Goal: Task Accomplishment & Management: Use online tool/utility

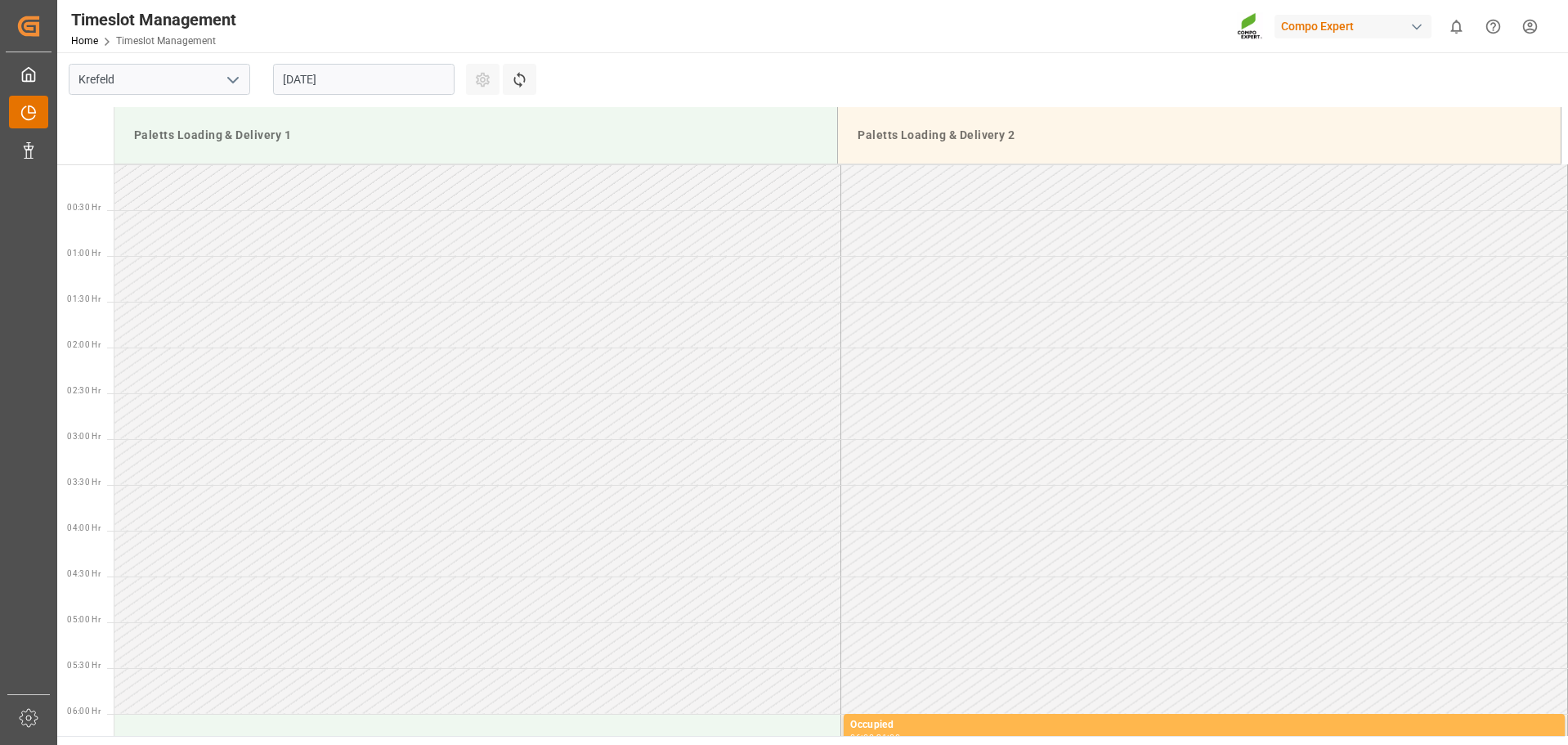
scroll to position [905, 0]
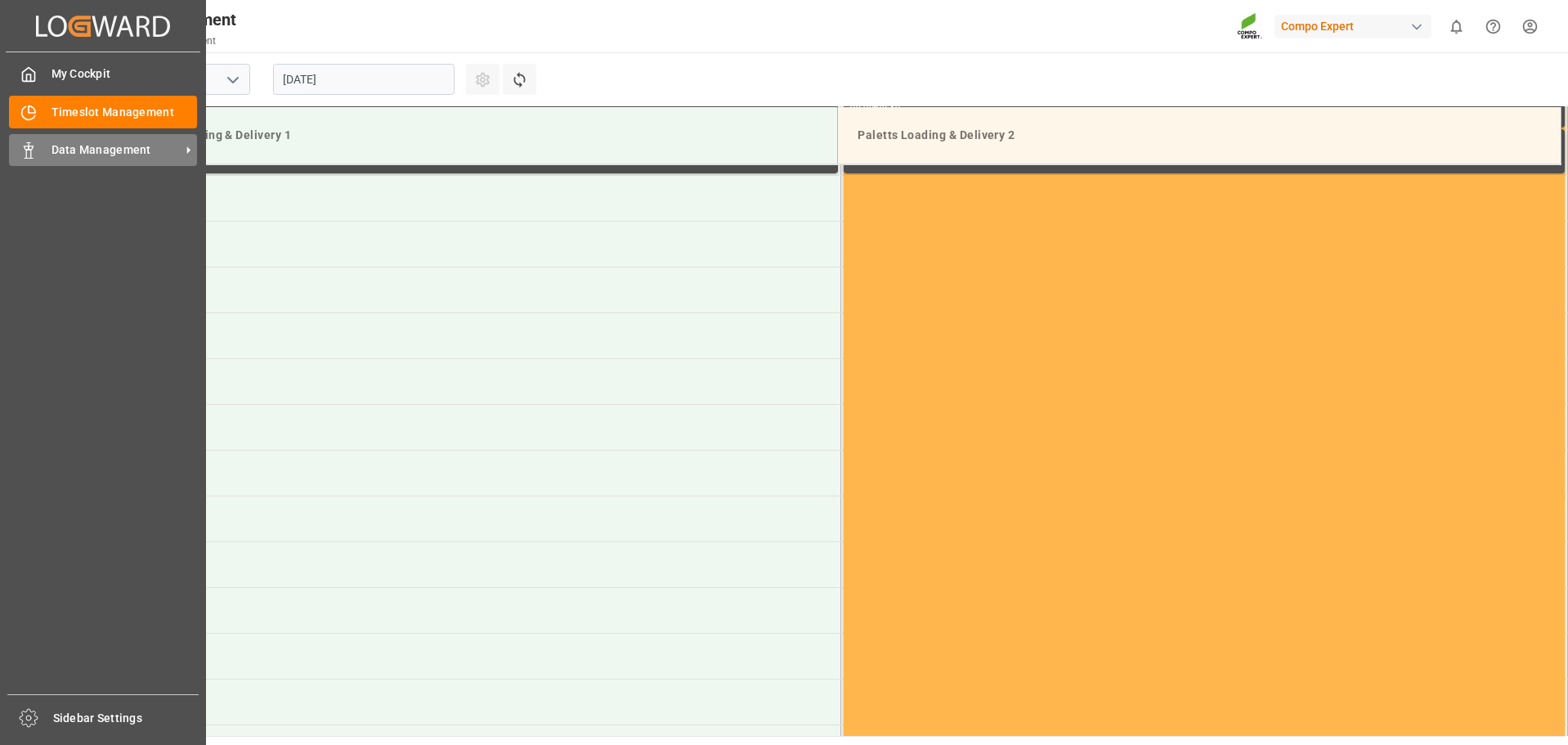
click at [94, 144] on span "Data Management" at bounding box center [116, 150] width 129 height 17
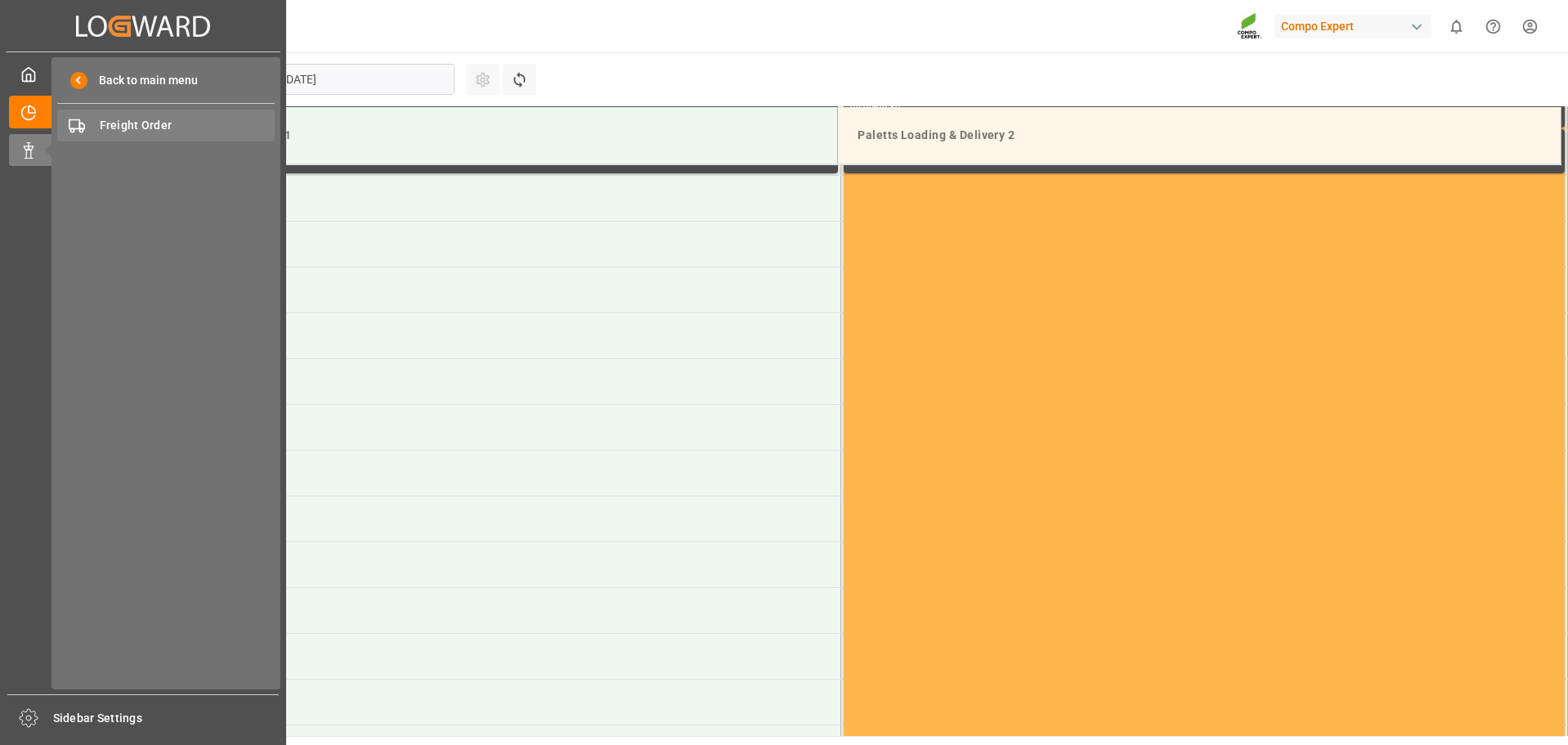
click at [173, 128] on span "Freight Order" at bounding box center [187, 125] width 176 height 17
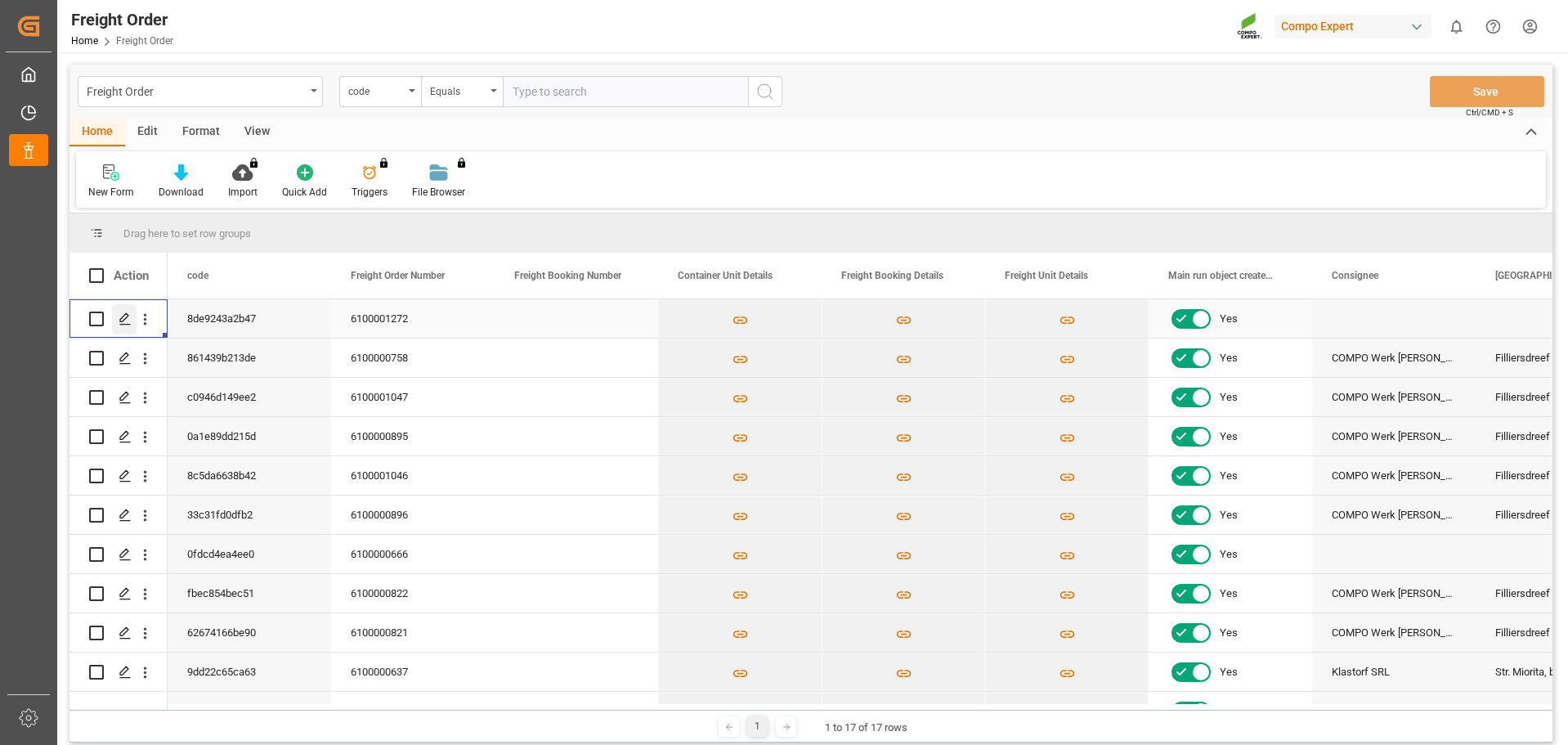
click at [125, 319] on polygon "Press SPACE to select this row." at bounding box center [124, 317] width 8 height 8
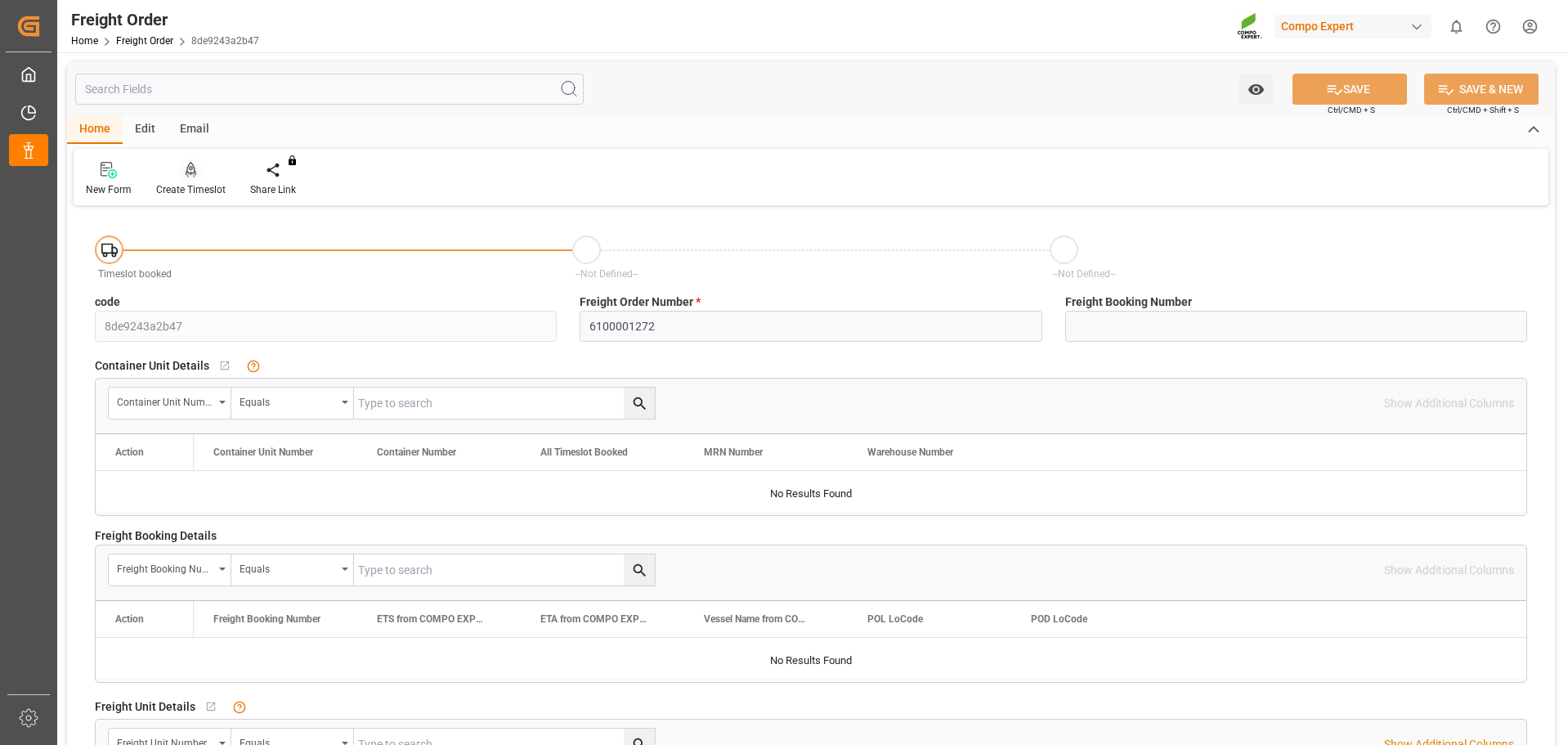
click at [195, 183] on div "Create Timeslot" at bounding box center [191, 190] width 70 height 15
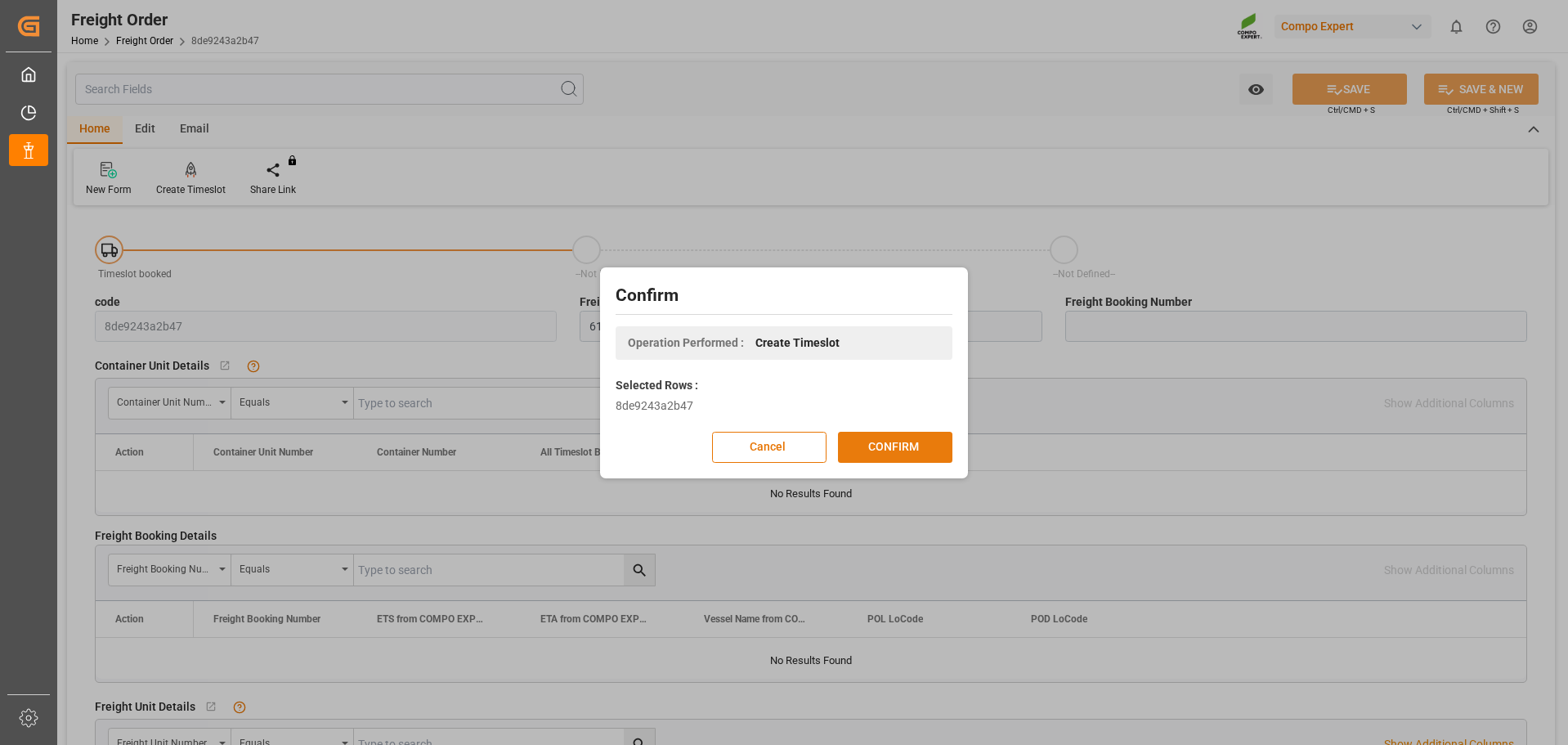
click at [915, 453] on button "CONFIRM" at bounding box center [896, 446] width 115 height 31
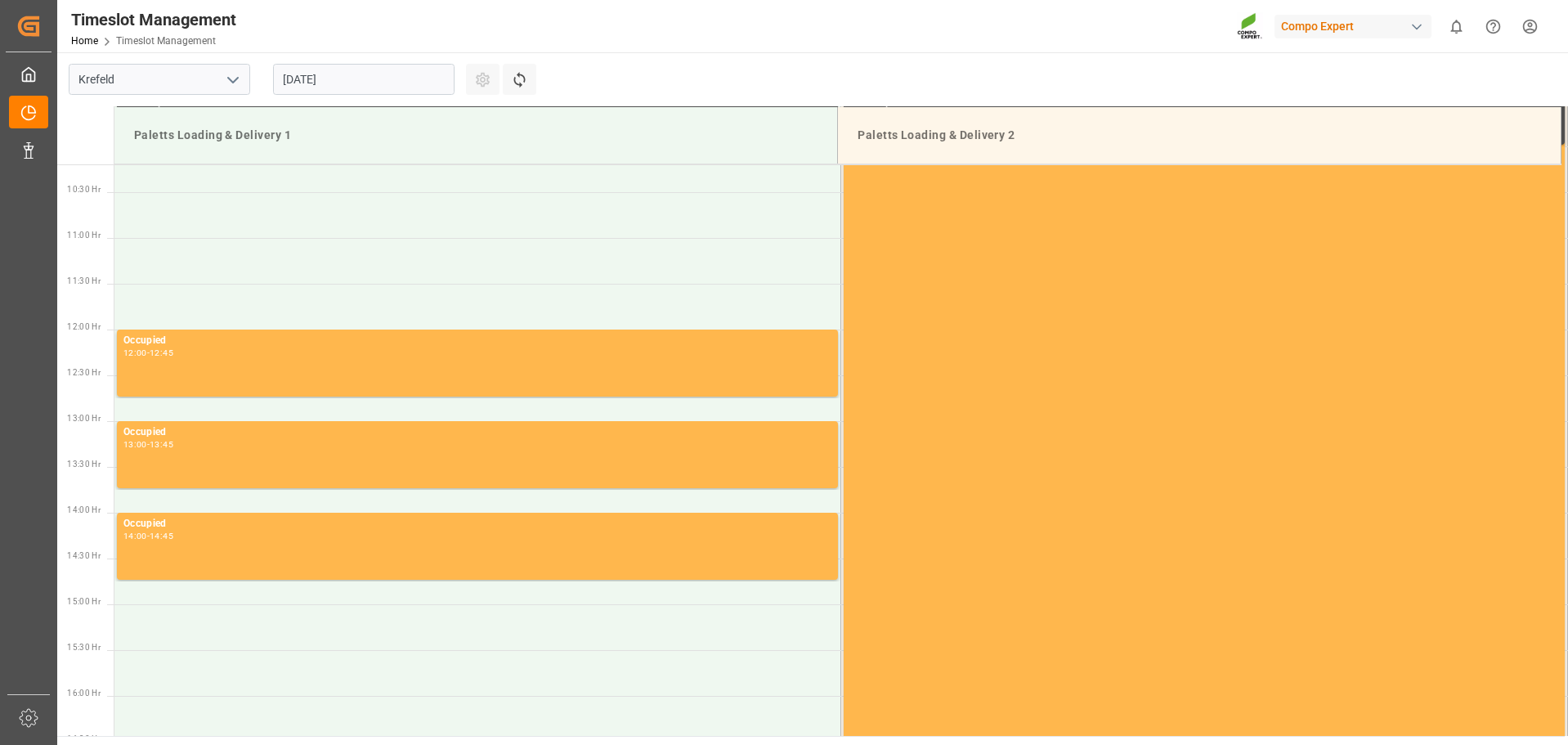
scroll to position [997, 0]
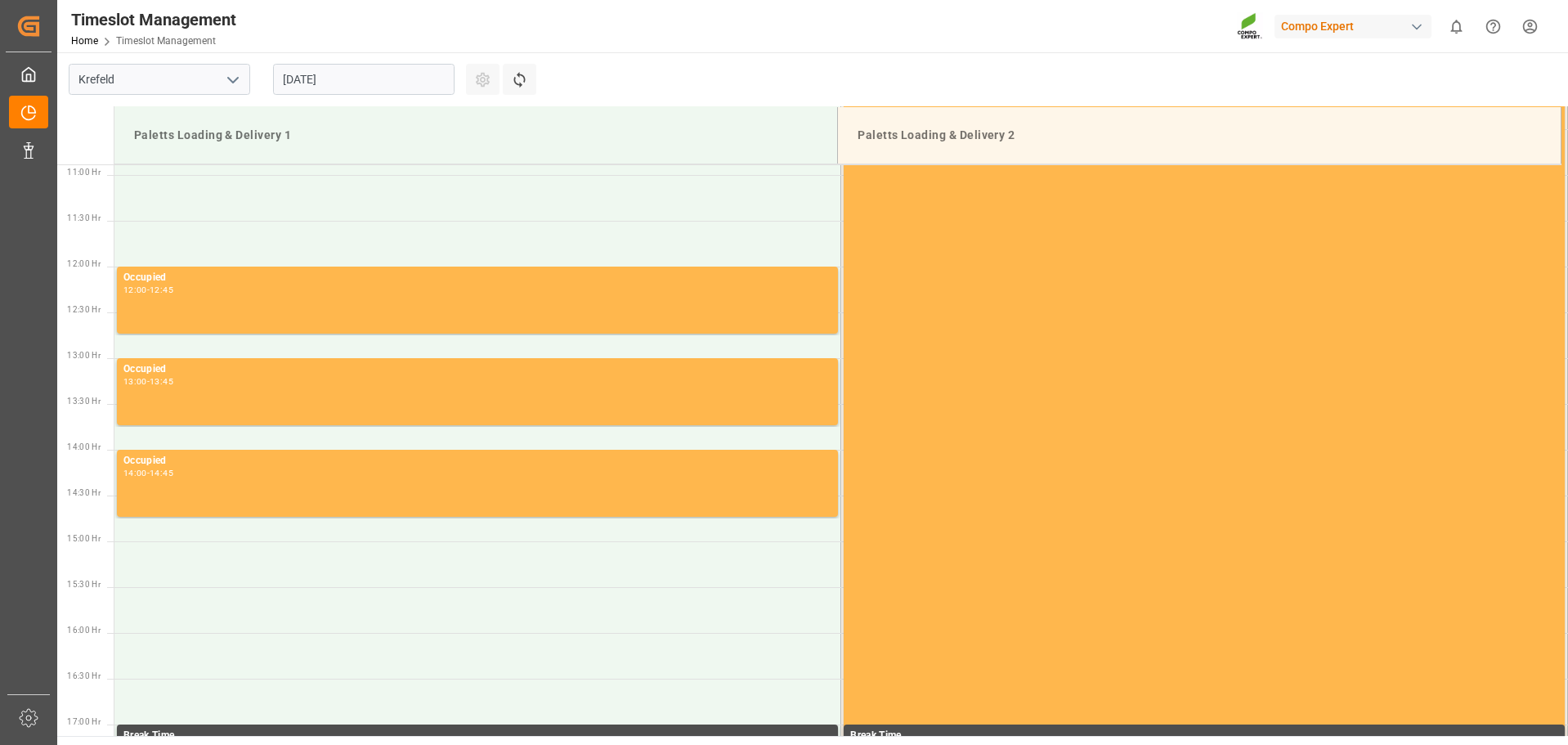
click at [414, 83] on input "[DATE]" at bounding box center [364, 79] width 182 height 31
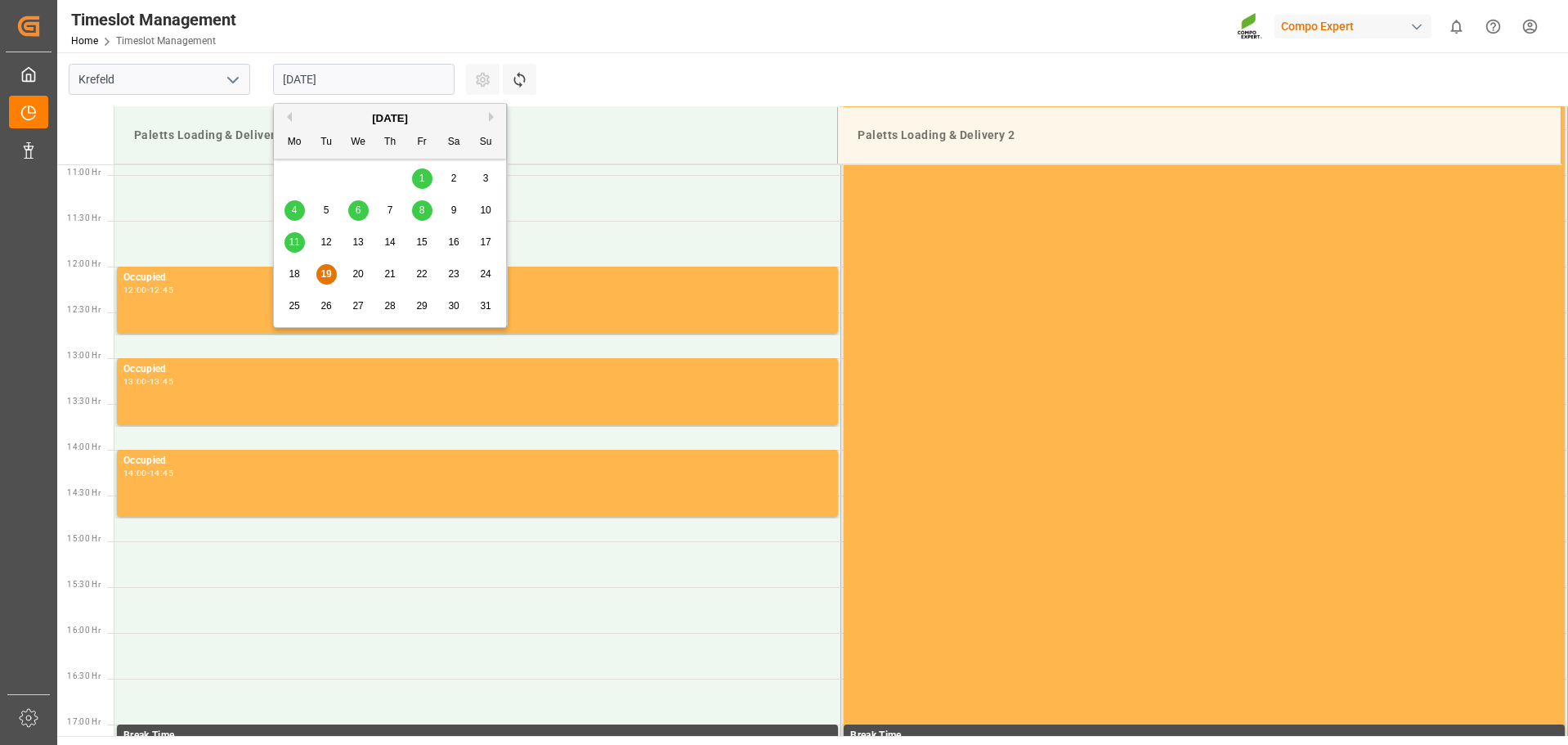
click at [390, 274] on span "21" at bounding box center [389, 274] width 10 height 11
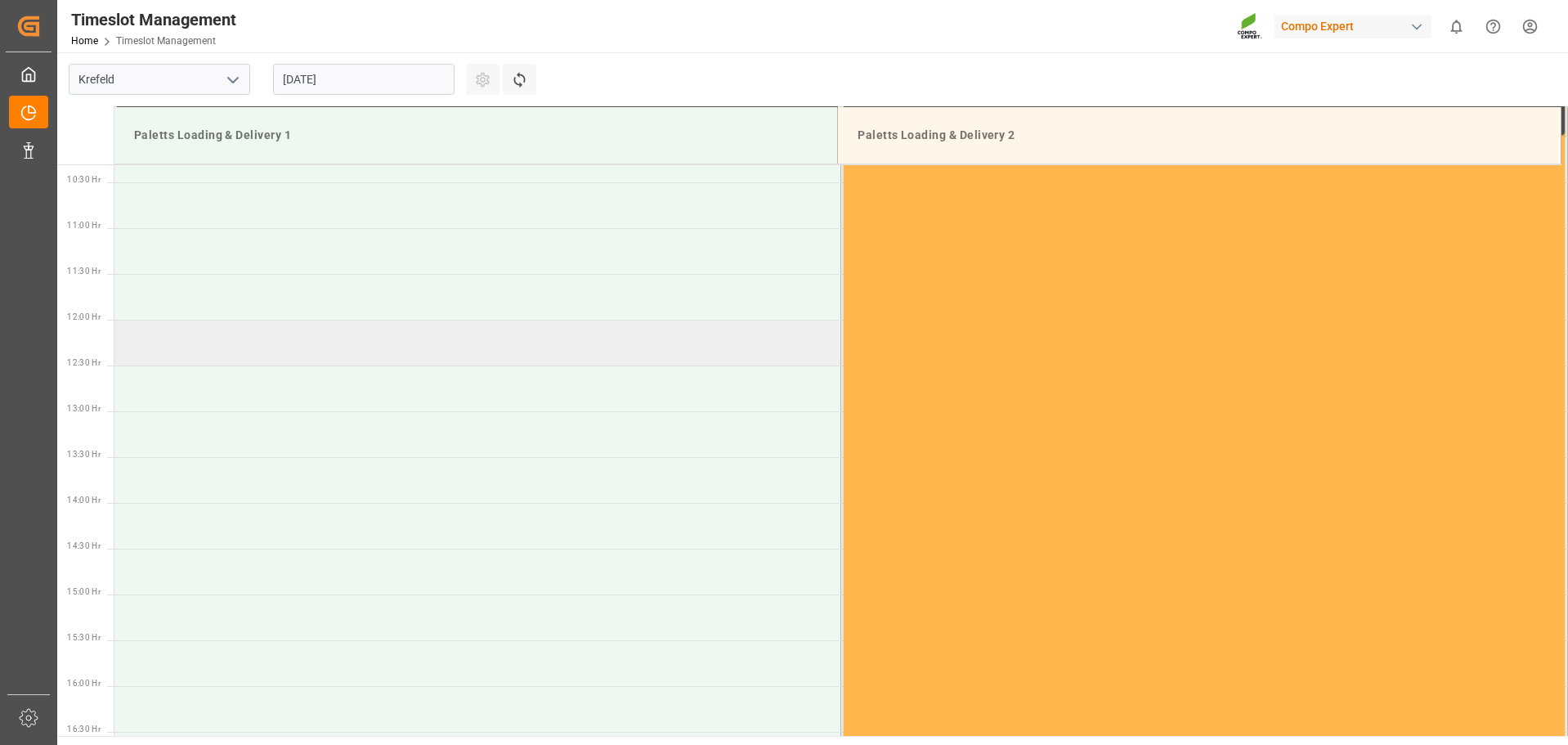
scroll to position [915, 0]
click at [189, 269] on td at bounding box center [478, 280] width 727 height 46
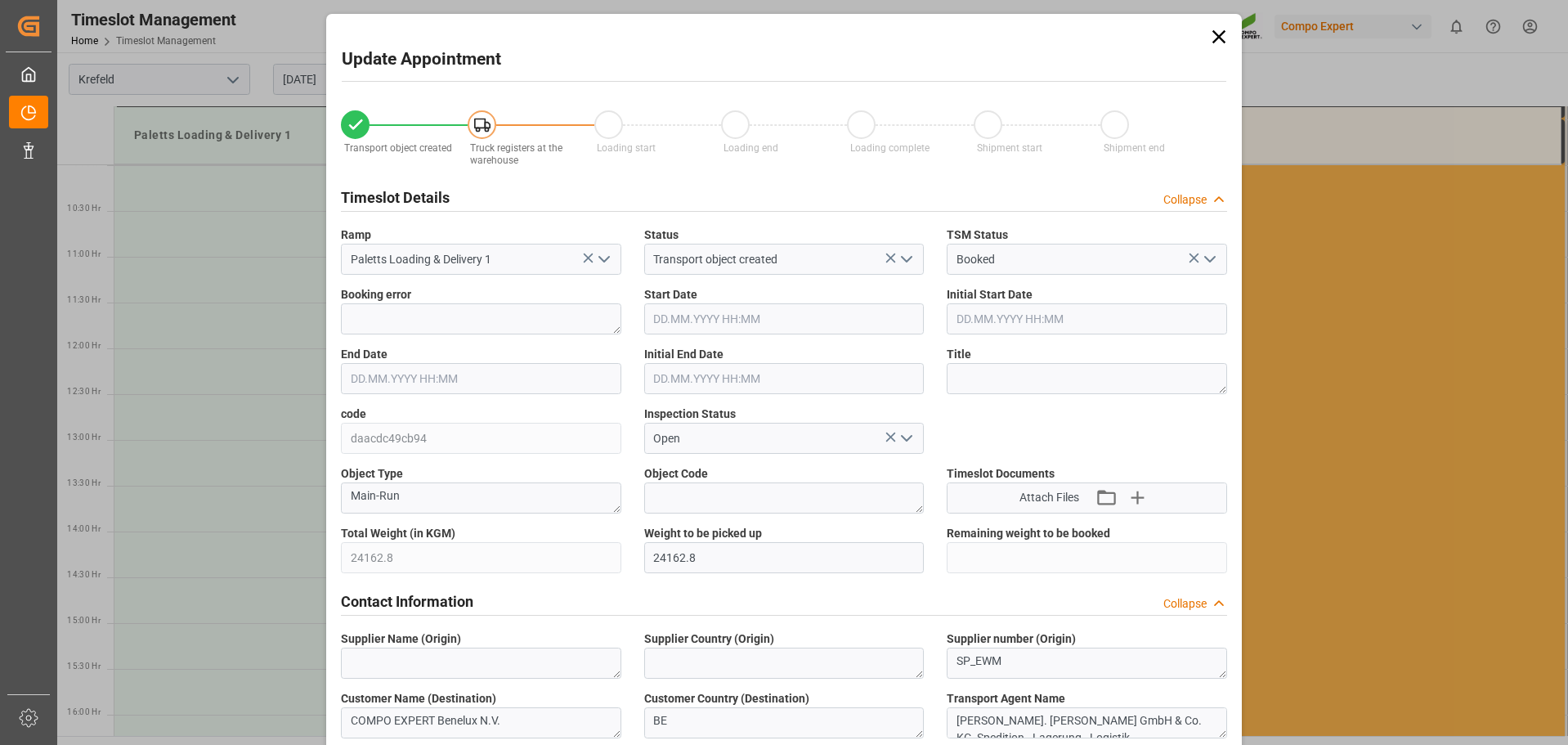
type input "[DATE] 11:00"
type input "[DATE] 11:30"
type input "[DATE] 09:49"
type input "[DATE] 09:59"
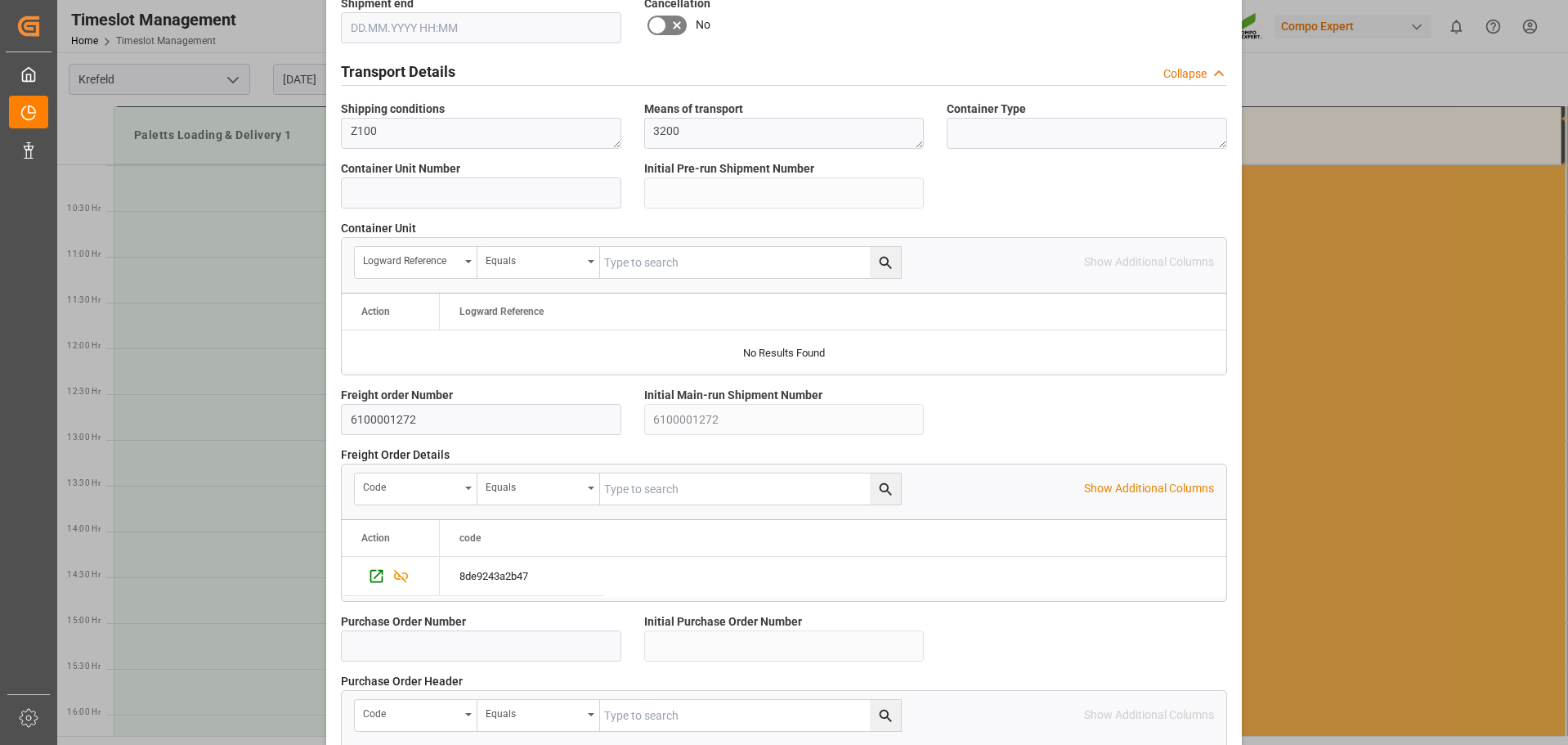
scroll to position [1416, 0]
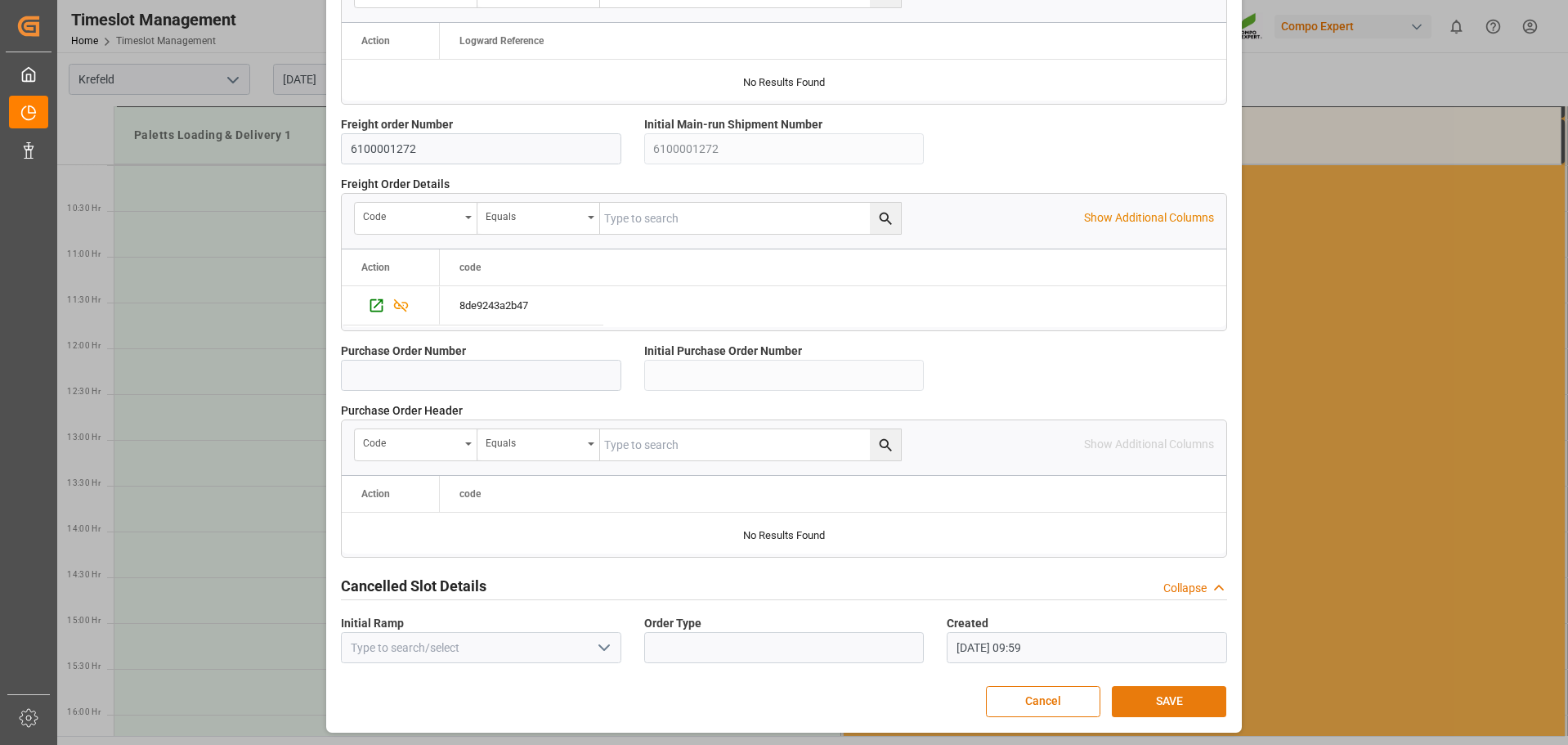
click at [1196, 702] on button "SAVE" at bounding box center [1170, 702] width 115 height 31
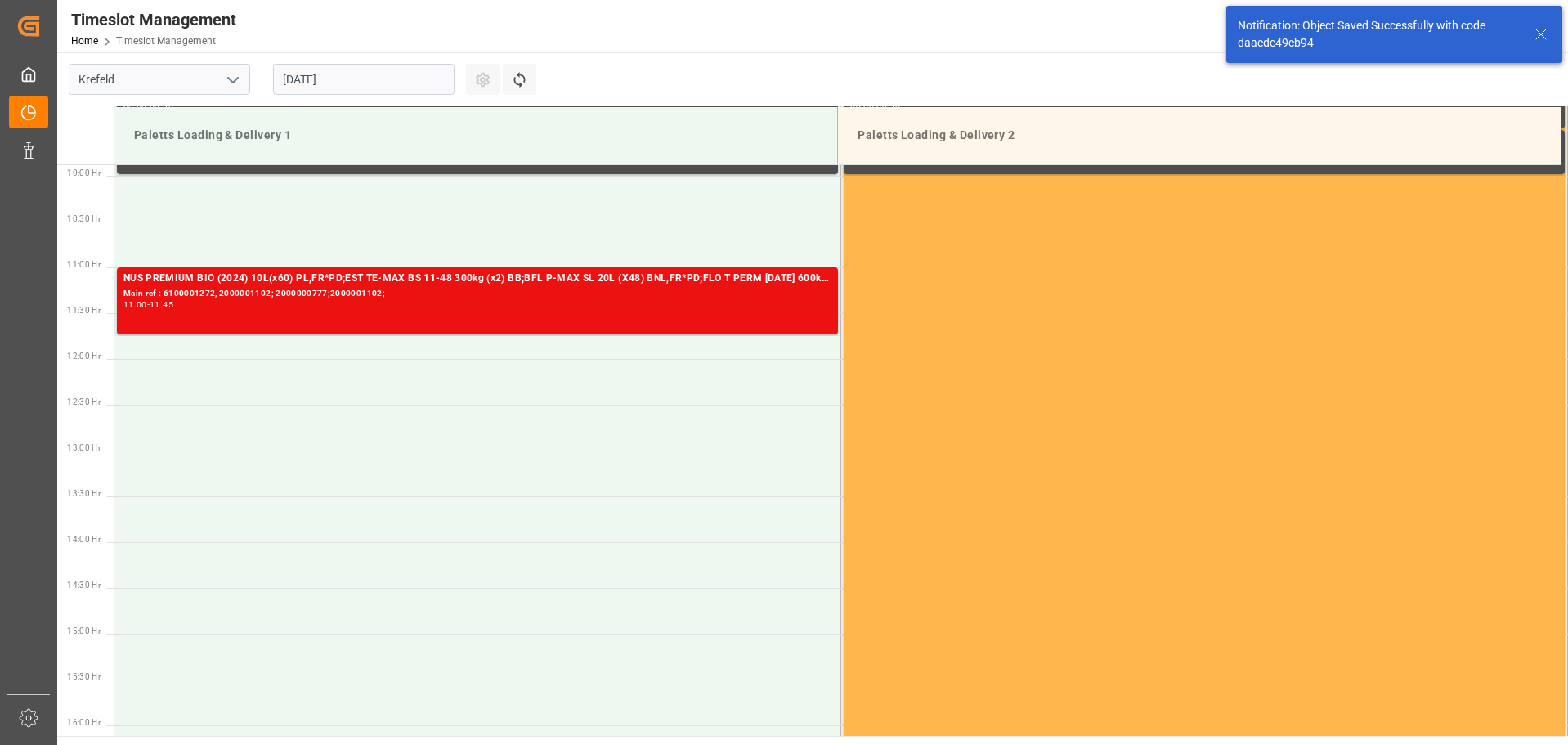
scroll to position [905, 0]
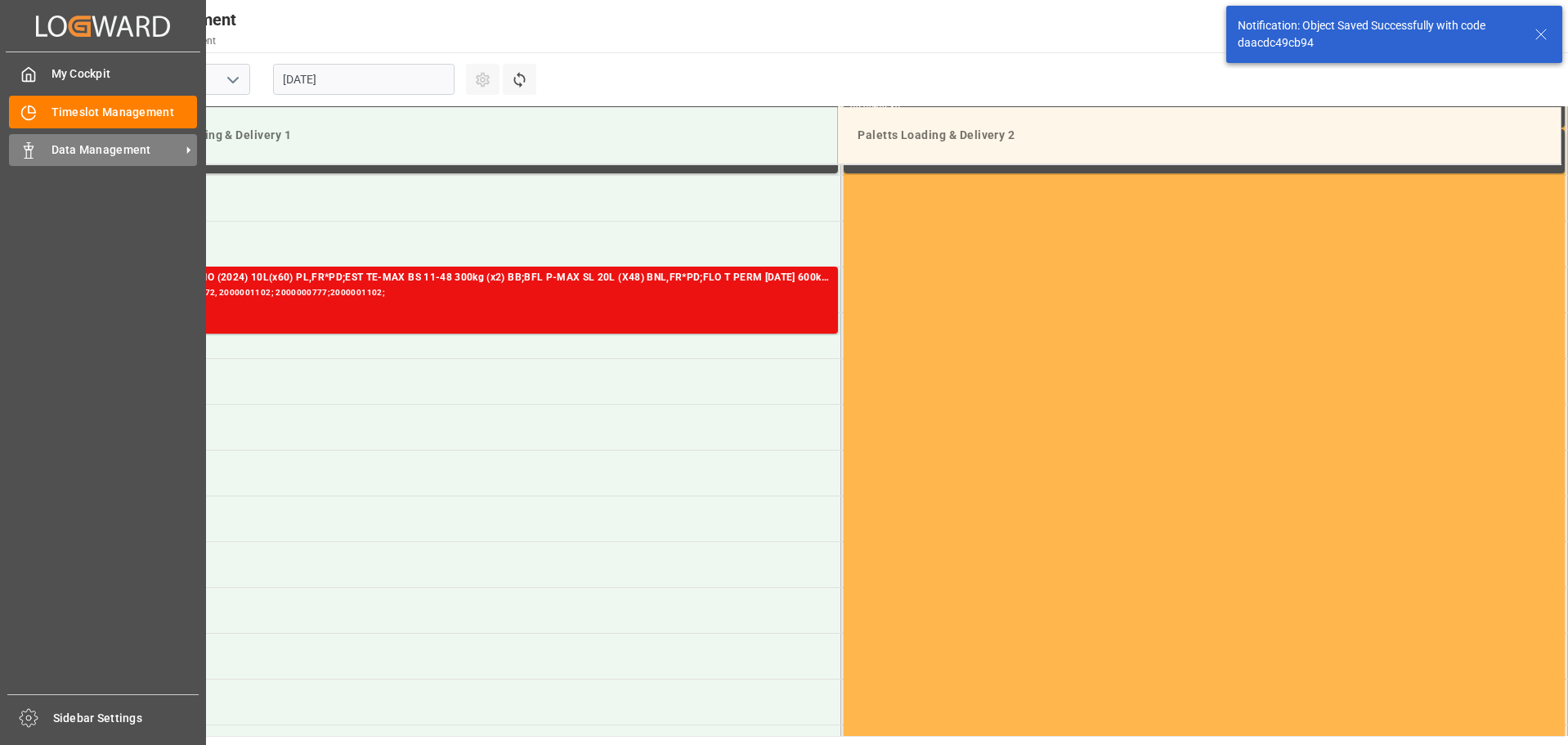
click at [116, 145] on span "Data Management" at bounding box center [116, 150] width 129 height 17
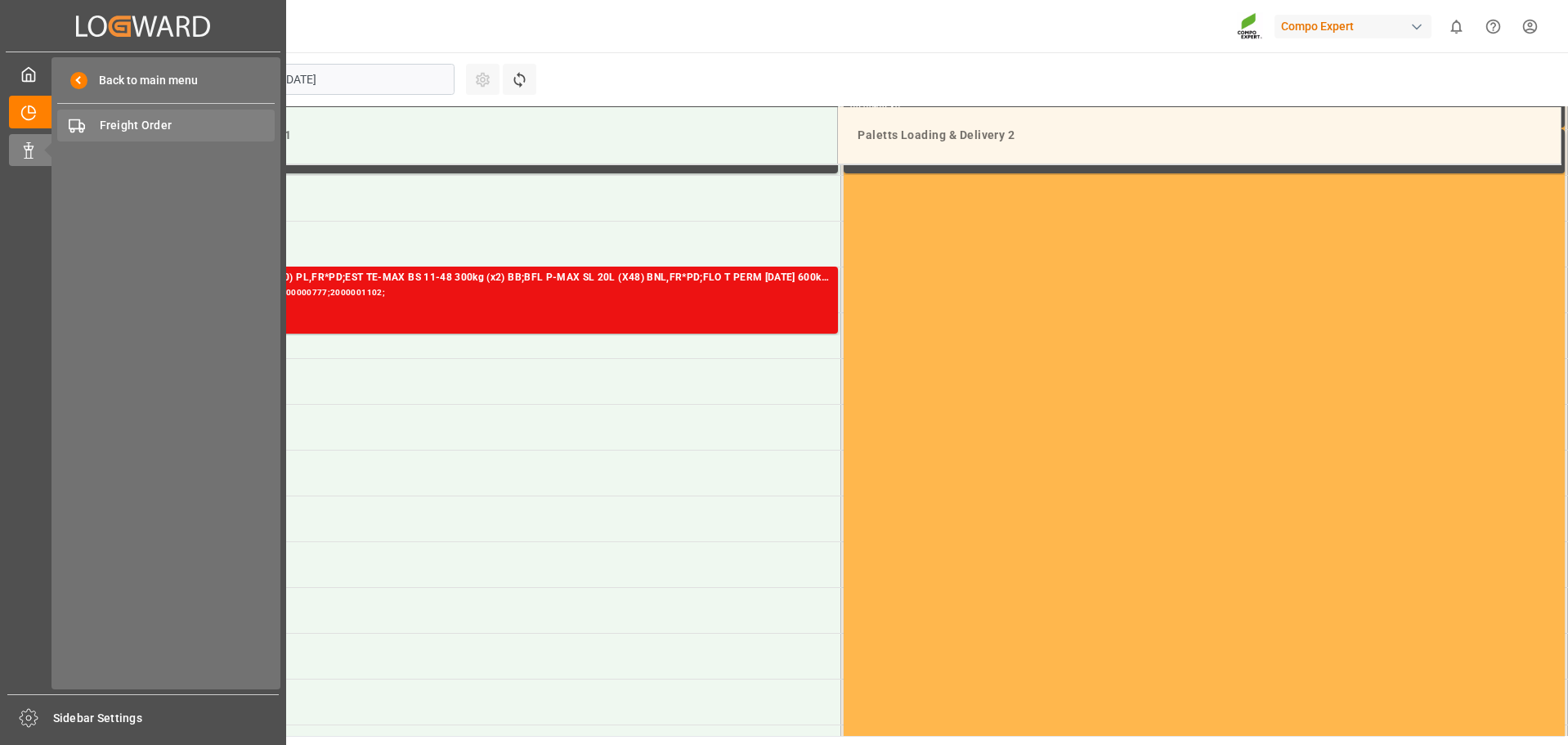
click at [145, 127] on span "Freight Order" at bounding box center [187, 125] width 176 height 17
